Goal: Information Seeking & Learning: Learn about a topic

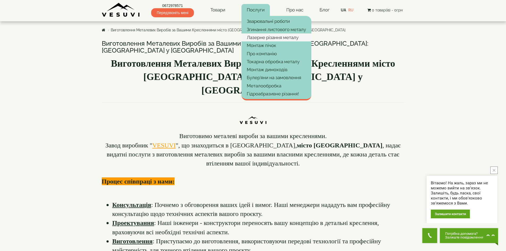
click at [266, 39] on link "Лазерне різання металу" at bounding box center [277, 37] width 70 height 8
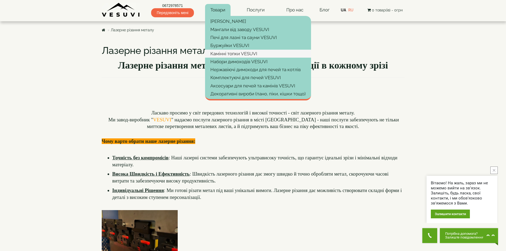
click at [233, 51] on link "Камінні топки VESUVI" at bounding box center [258, 54] width 106 height 8
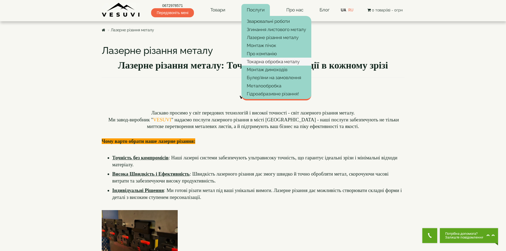
click at [275, 64] on link "Токарна обробка металу" at bounding box center [277, 62] width 70 height 8
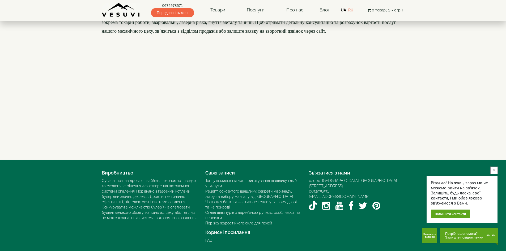
scroll to position [659, 0]
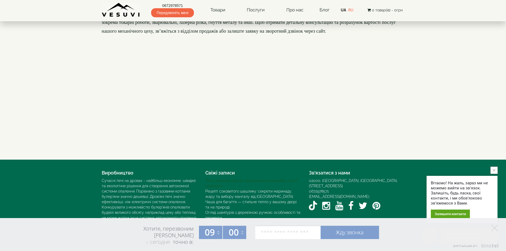
click at [233, 182] on link "Топ-5 помилок під час приготування шашлику і як їх уникнути" at bounding box center [252, 184] width 92 height 10
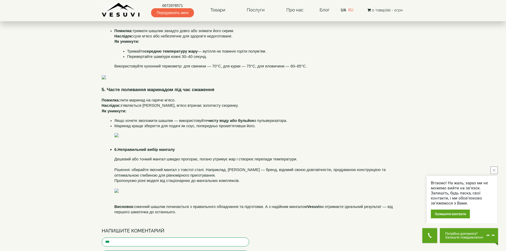
scroll to position [266, 0]
